Goal: Find specific page/section: Find specific page/section

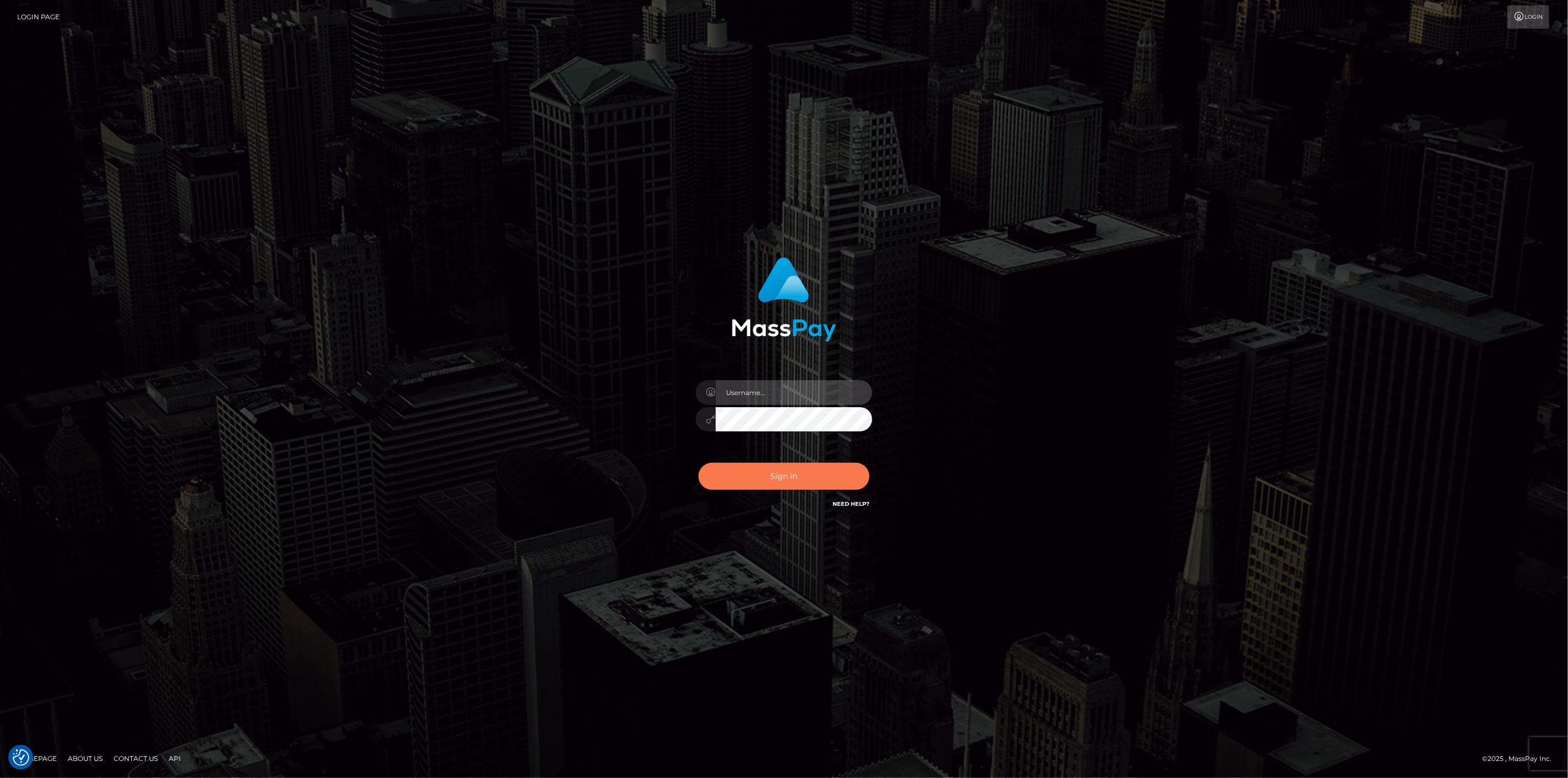
type input "scott.cm"
click at [791, 471] on button "Sign in" at bounding box center [784, 477] width 171 height 27
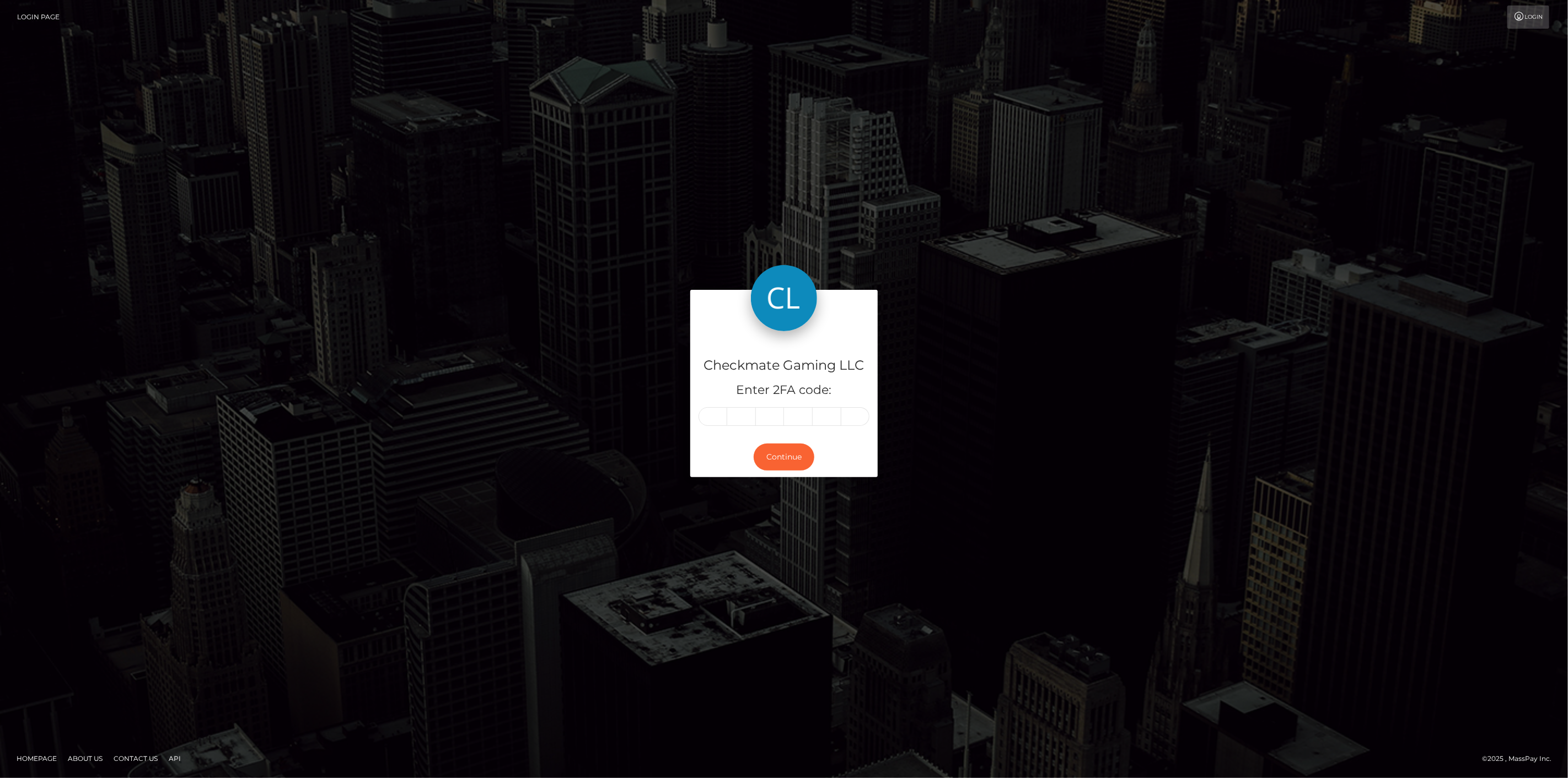
click at [717, 416] on input "text" at bounding box center [713, 416] width 29 height 19
type input "2"
type input "3"
type input "9"
type input "4"
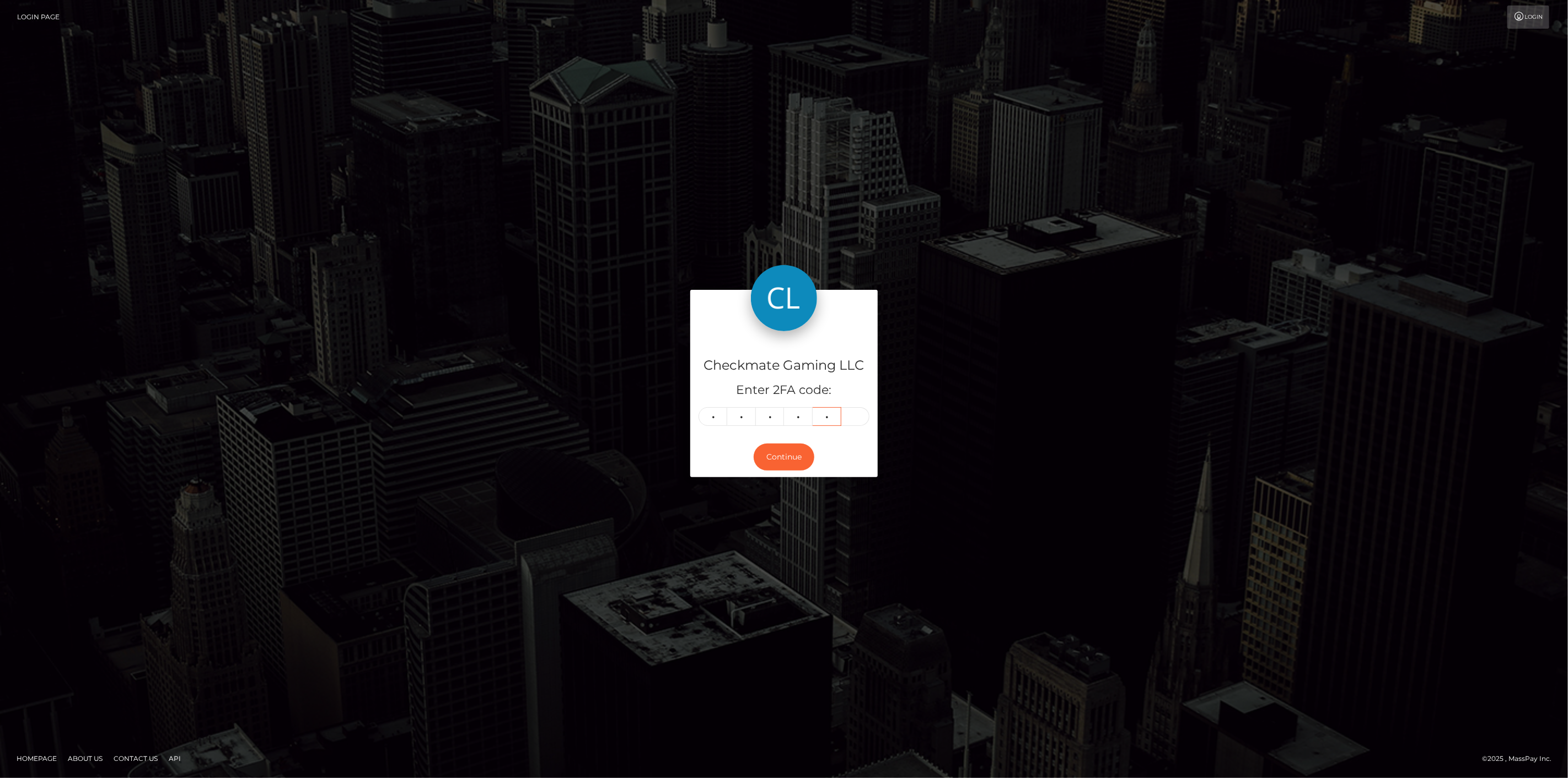
type input "5"
type input "1"
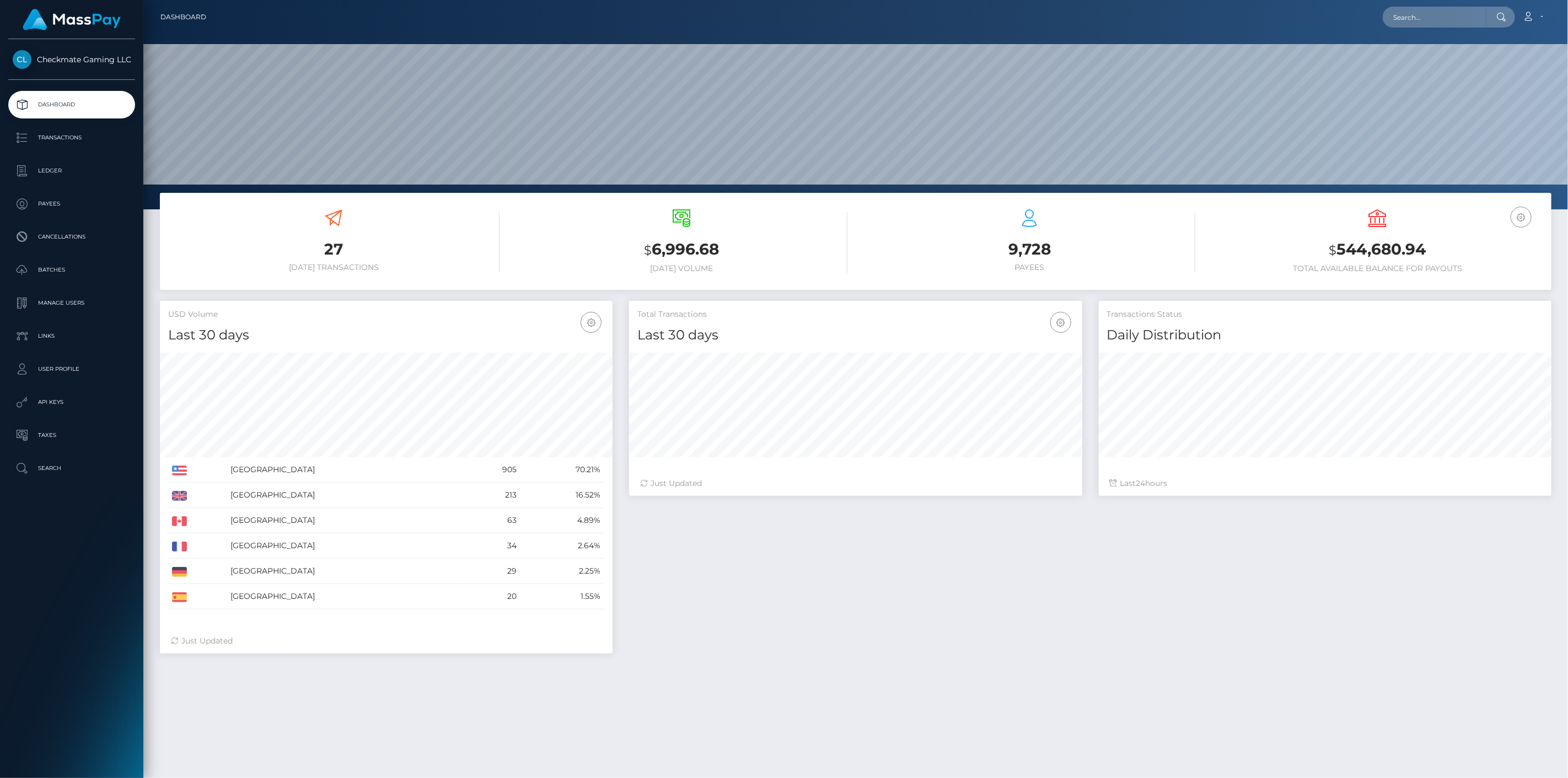
scroll to position [195, 453]
click at [67, 207] on p "Payees" at bounding box center [71, 204] width 118 height 16
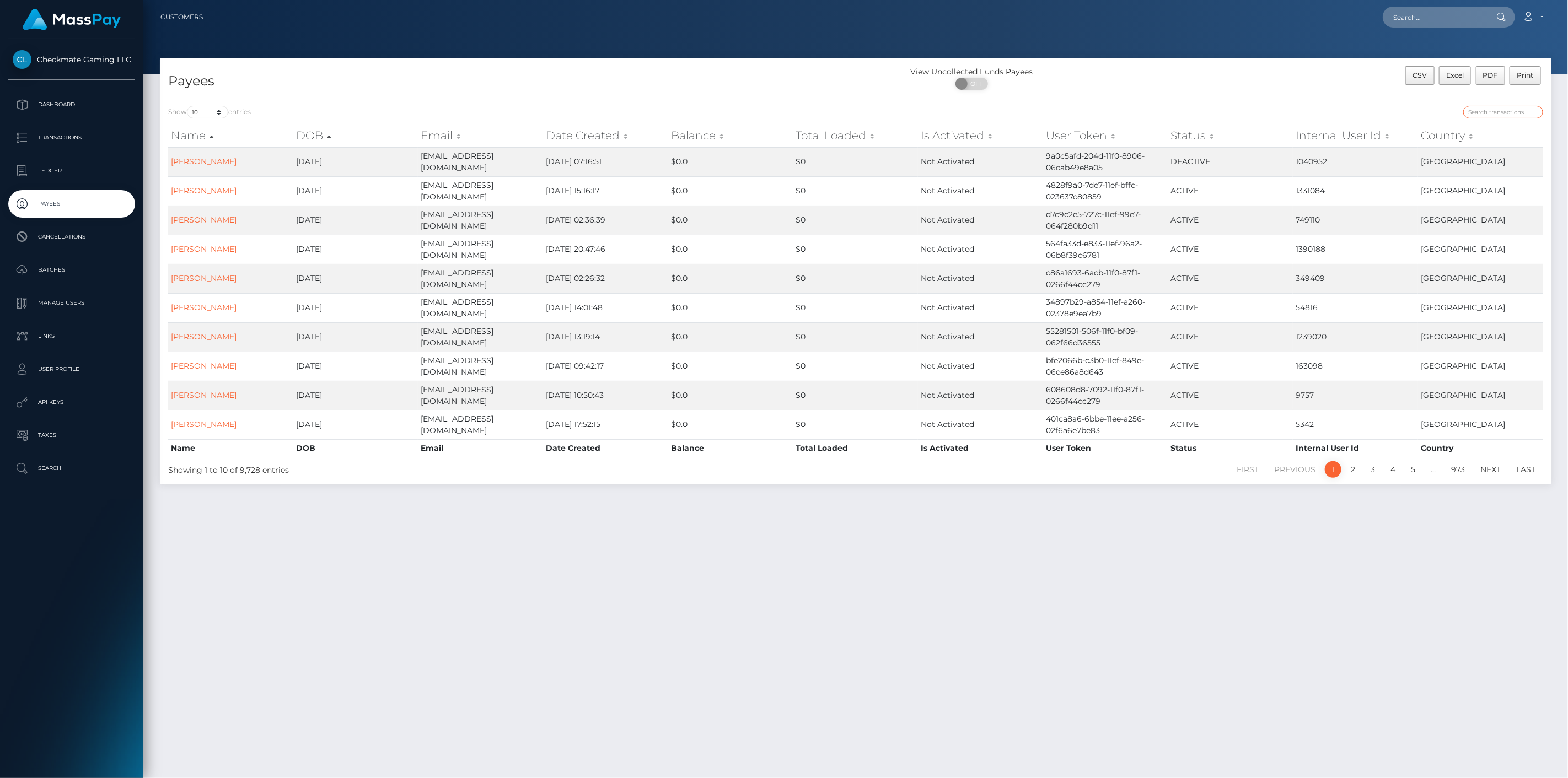
paste input "375764"
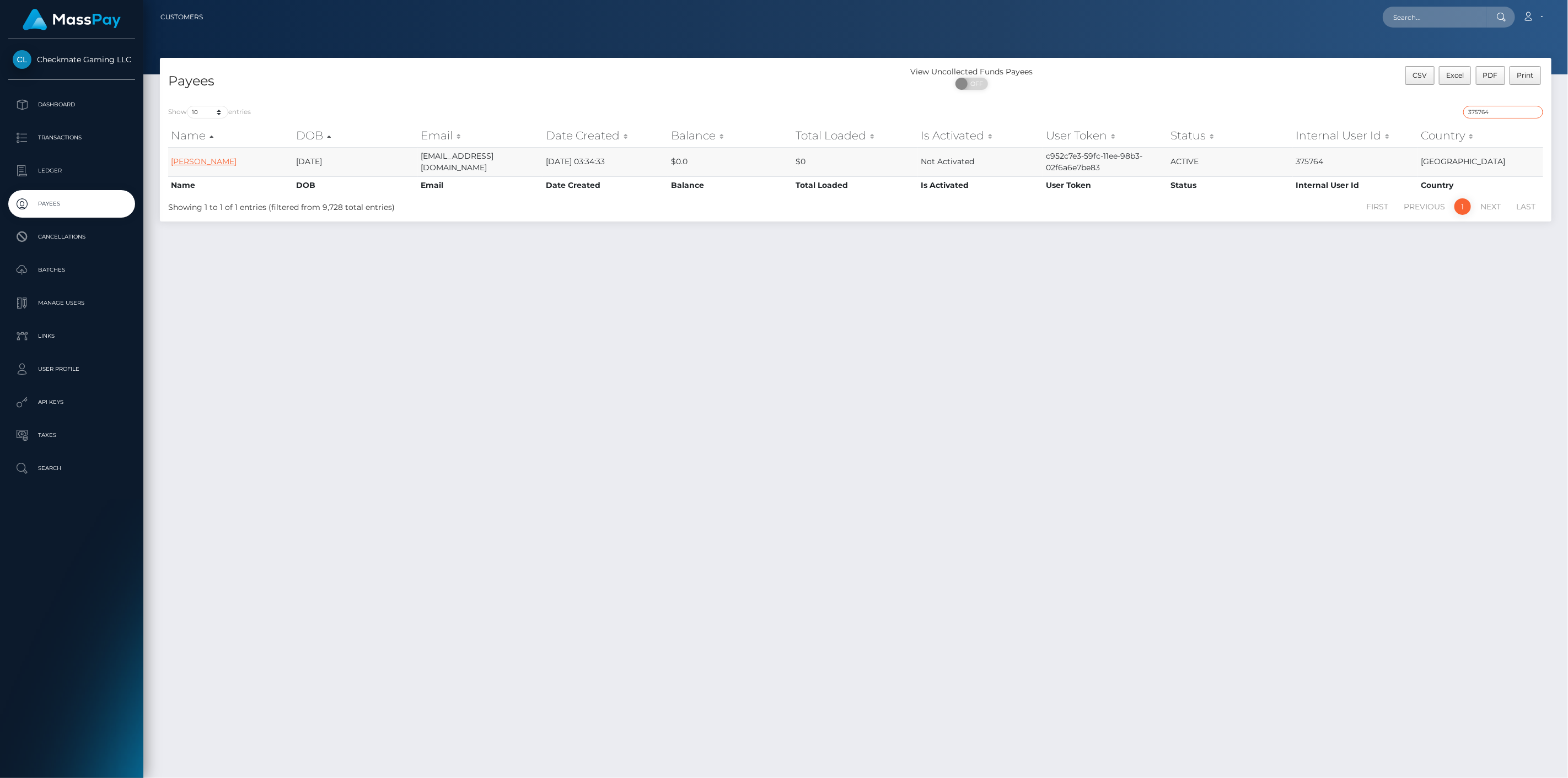
type input "375764"
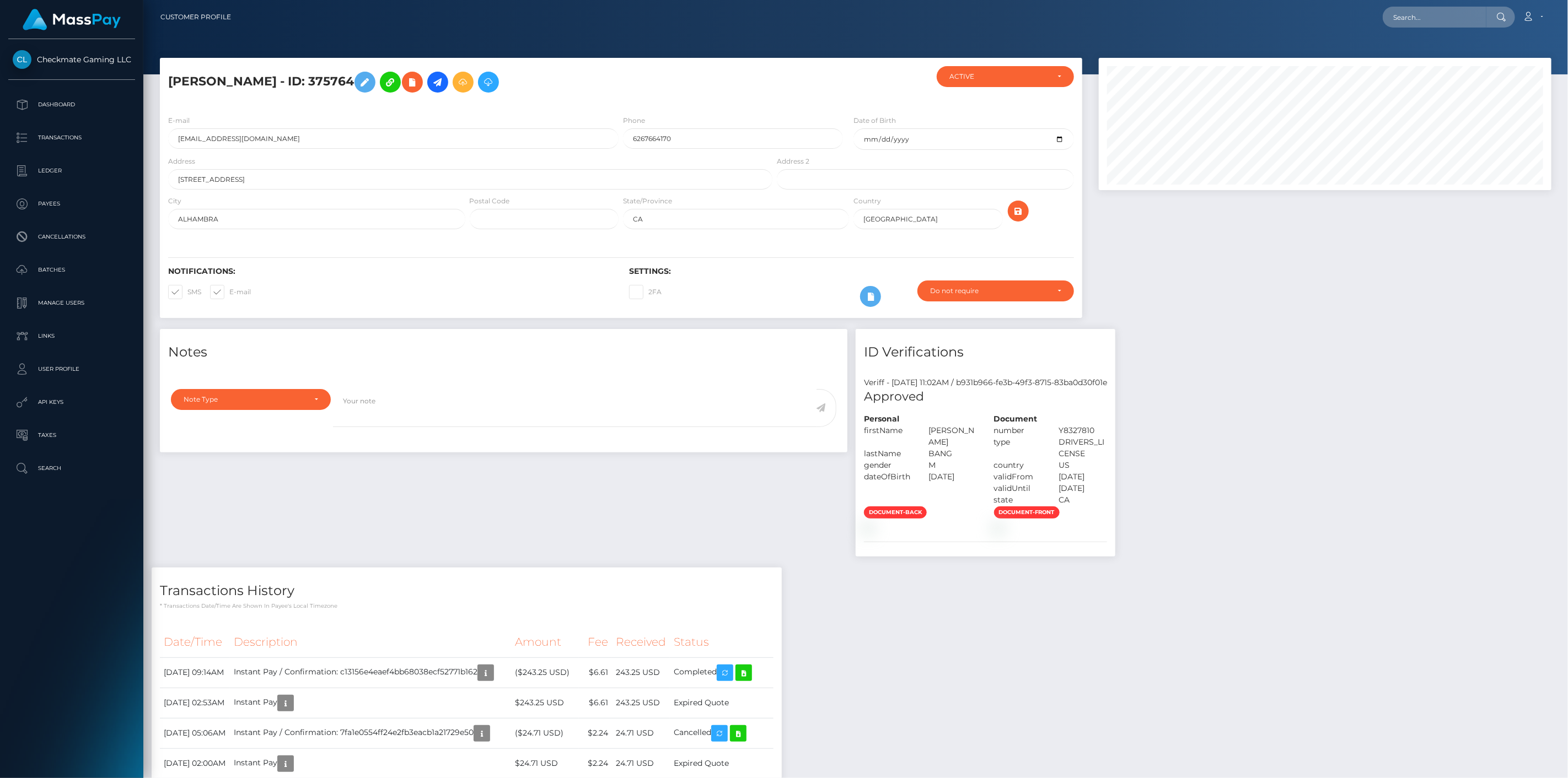
scroll to position [428, 0]
